Goal: Transaction & Acquisition: Purchase product/service

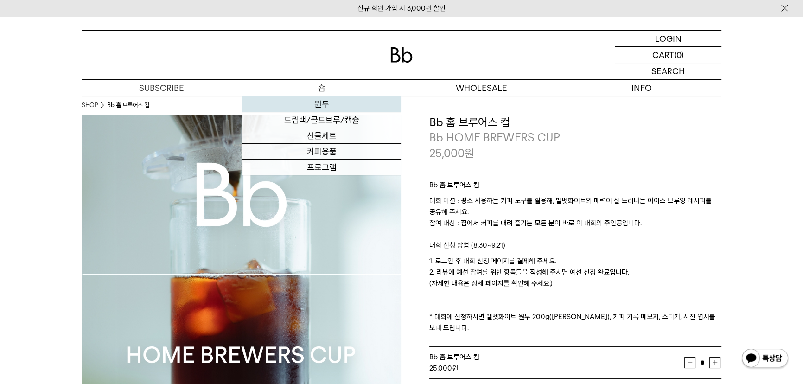
click at [304, 106] on link "원두" at bounding box center [322, 104] width 160 height 16
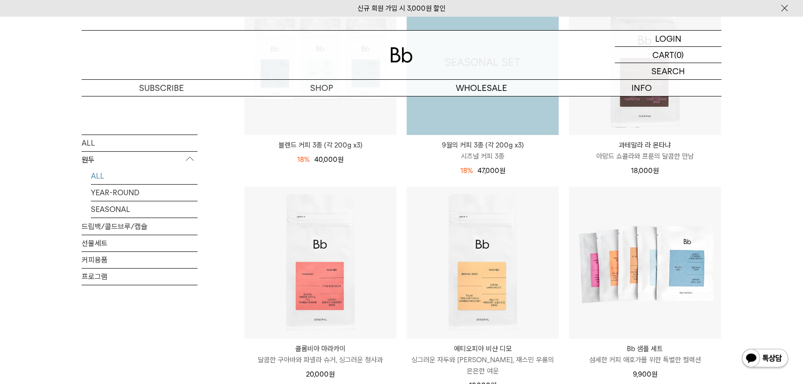
scroll to position [422, 0]
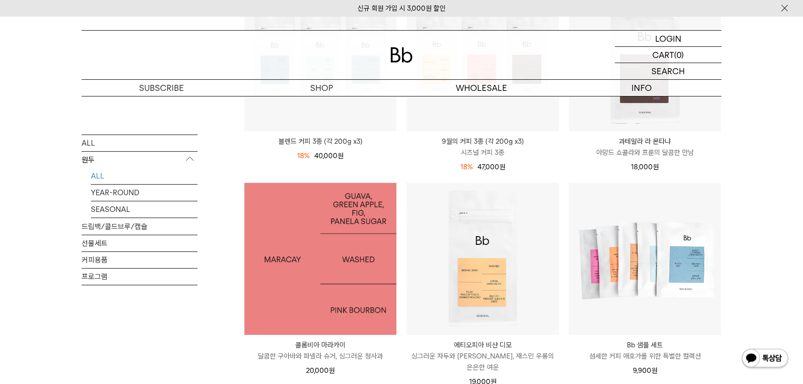
click at [330, 237] on img at bounding box center [320, 259] width 152 height 152
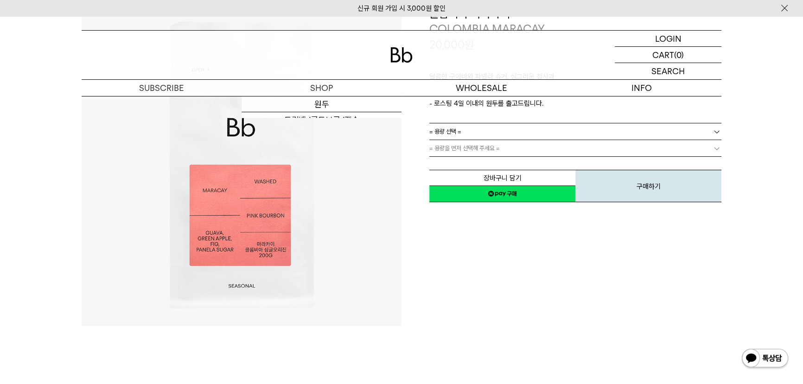
scroll to position [42, 0]
